Goal: Find specific page/section: Find specific page/section

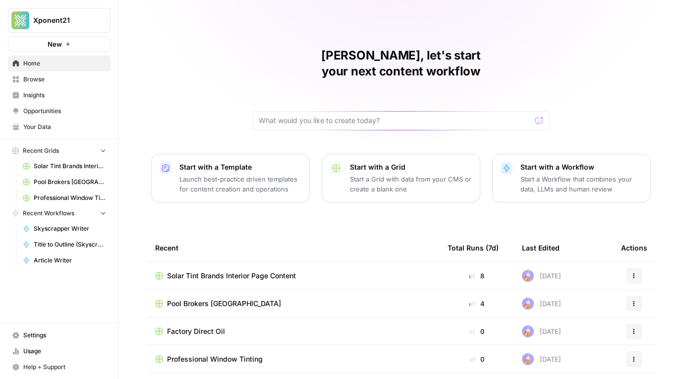
scroll to position [77, 0]
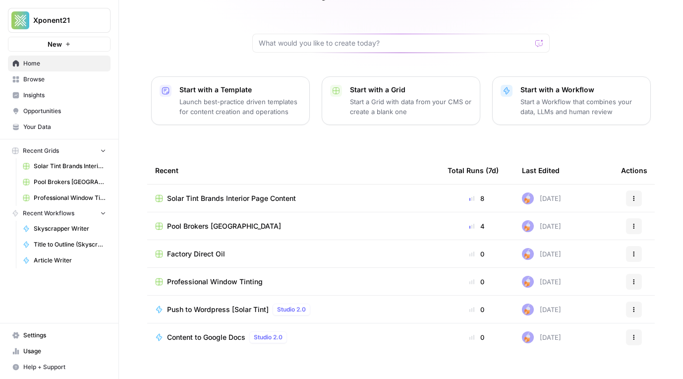
click at [49, 82] on span "Browse" at bounding box center [64, 79] width 83 height 9
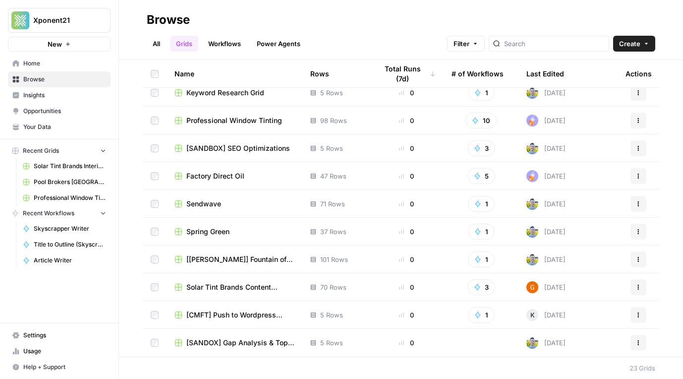
scroll to position [369, 0]
click at [254, 261] on span "[[PERSON_NAME]] Fountain of You MD" at bounding box center [240, 260] width 108 height 10
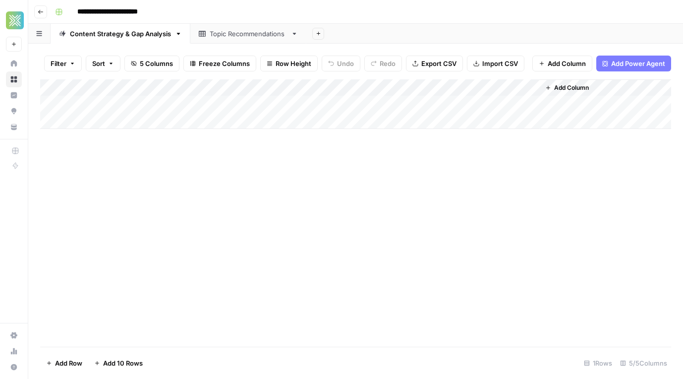
click at [234, 35] on div "Topic Recommendations" at bounding box center [248, 34] width 77 height 10
